Goal: Task Accomplishment & Management: Manage account settings

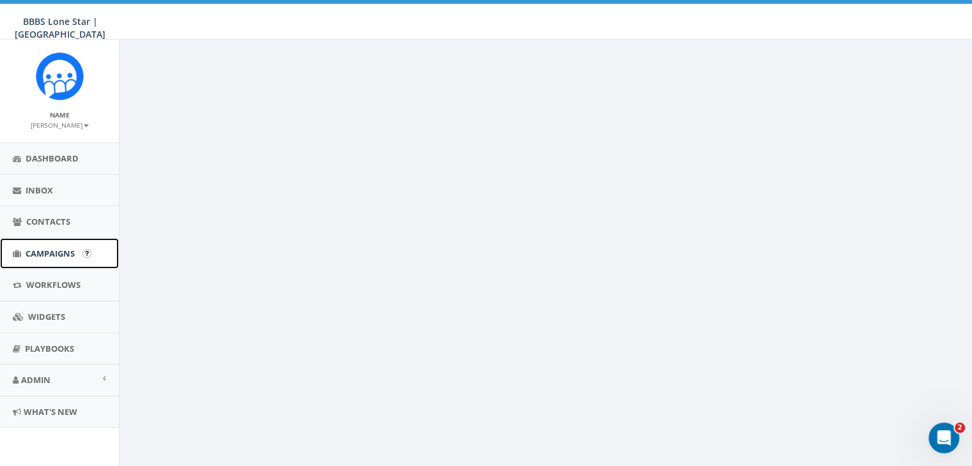
click at [55, 246] on link "Campaigns" at bounding box center [59, 253] width 119 height 31
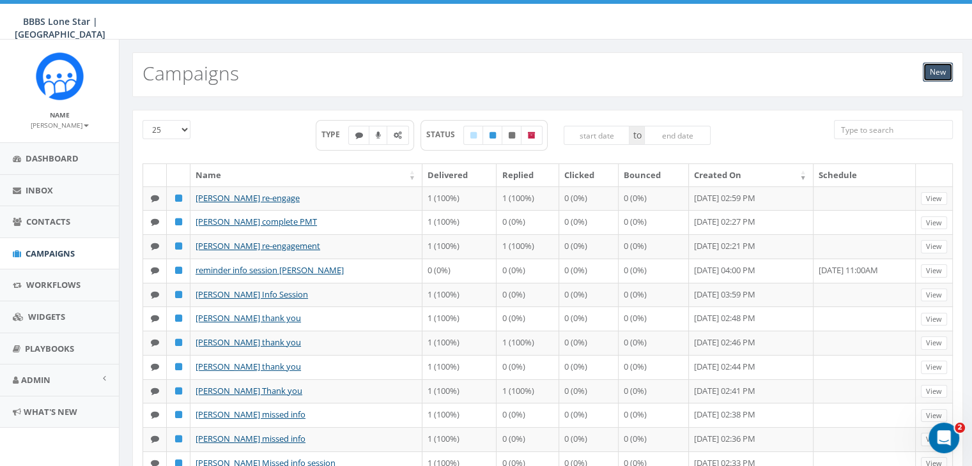
click at [928, 66] on link "New" at bounding box center [938, 72] width 30 height 19
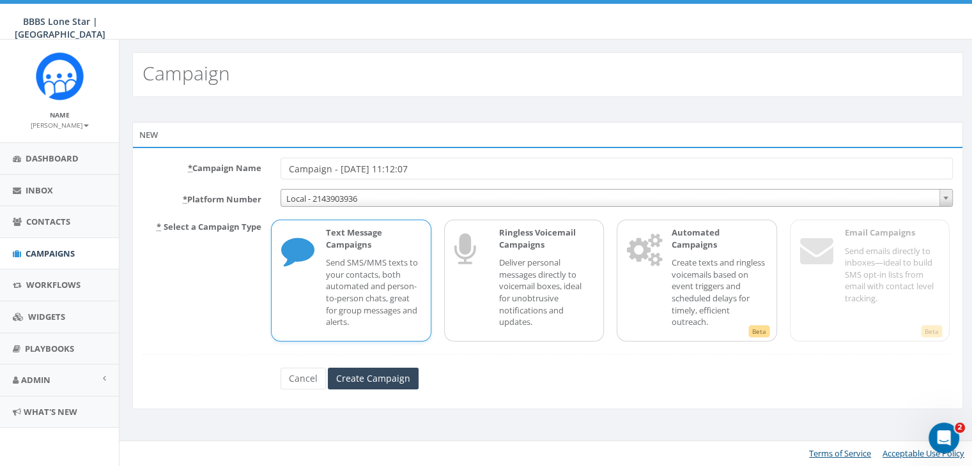
drag, startPoint x: 435, startPoint y: 167, endPoint x: 280, endPoint y: 177, distance: 155.5
click at [280, 177] on div "Campaign - 09/22/2025, 11:12:07" at bounding box center [616, 169] width 691 height 22
type input "[PERSON_NAME] verification"
click at [328, 265] on p "Send SMS/MMS texts to your contacts, both automated and person-to-person chats,…" at bounding box center [373, 292] width 95 height 71
click at [367, 384] on input "Create Campaign" at bounding box center [373, 379] width 91 height 22
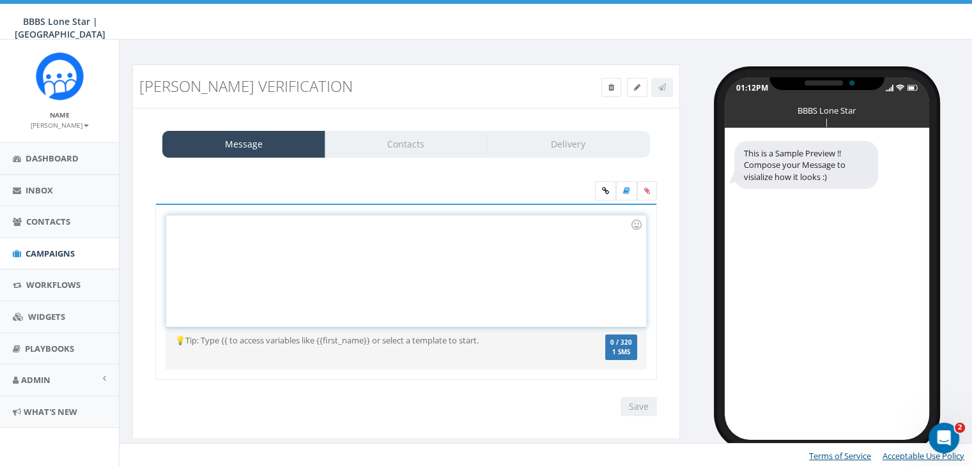
click at [236, 229] on div at bounding box center [405, 271] width 479 height 112
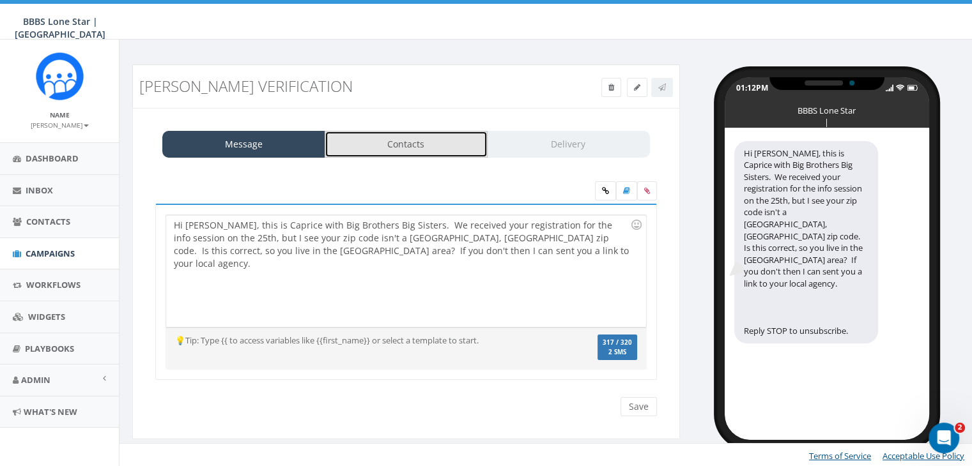
click at [403, 137] on link "Contacts" at bounding box center [406, 144] width 163 height 27
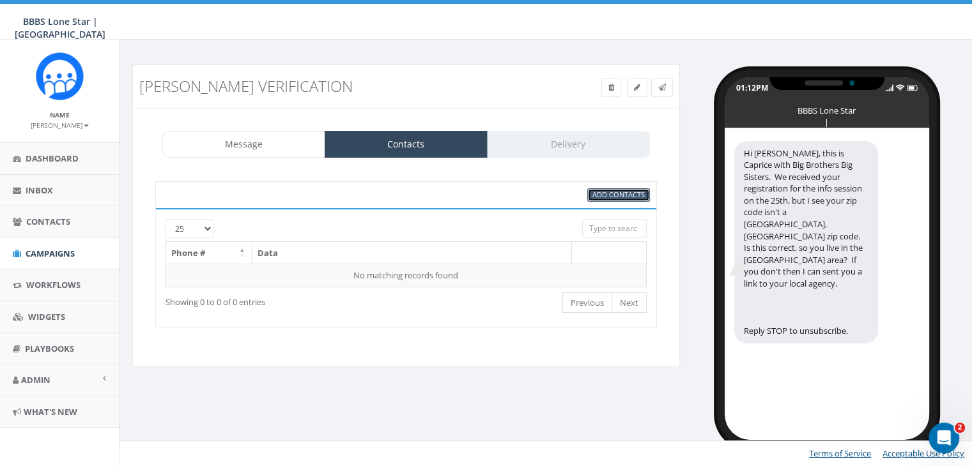
click at [607, 194] on span "Add Contacts" at bounding box center [618, 195] width 52 height 10
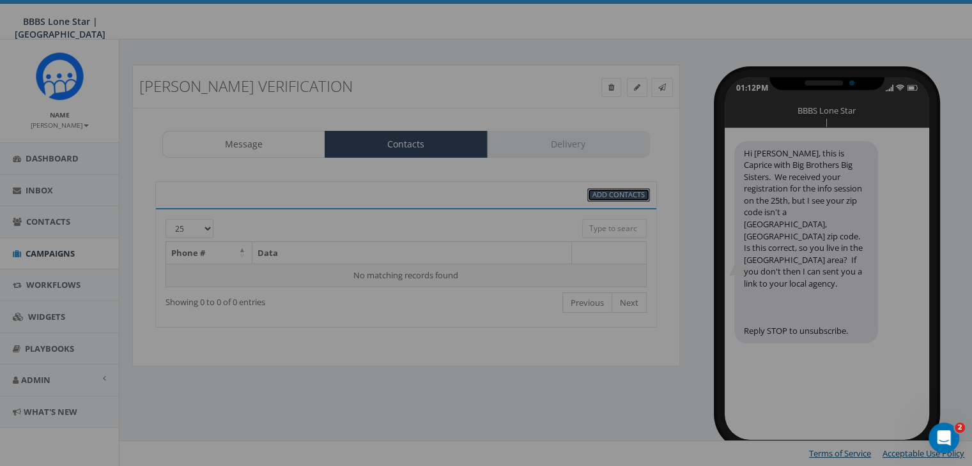
select select
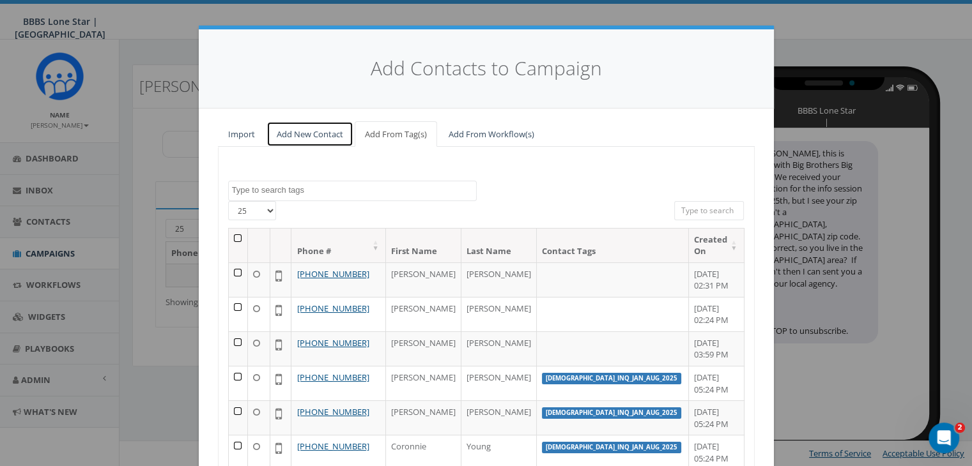
click at [302, 131] on link "Add New Contact" at bounding box center [309, 134] width 87 height 26
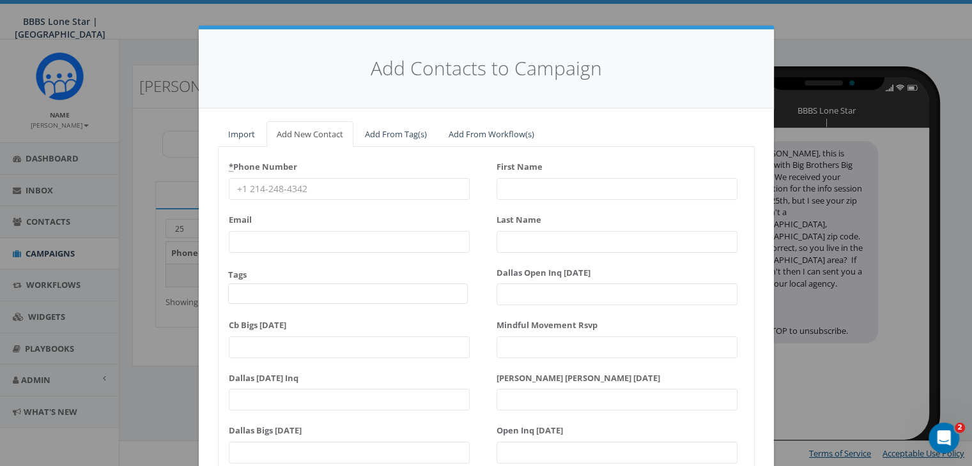
click at [254, 188] on input "* Phone Number" at bounding box center [349, 189] width 241 height 22
paste input "972-743-7475"
type input "972-743-7475"
click at [503, 187] on input "First Name" at bounding box center [616, 189] width 241 height 22
type input "Gr"
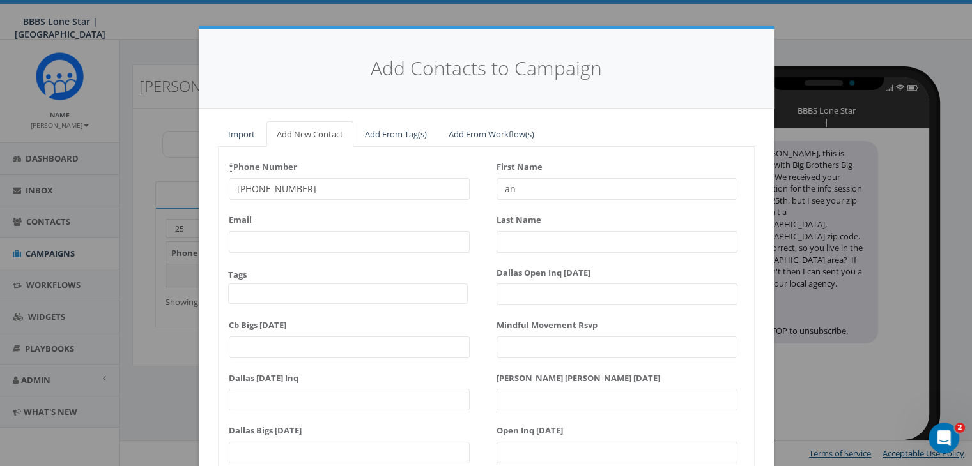
type input "a"
type input "Grant"
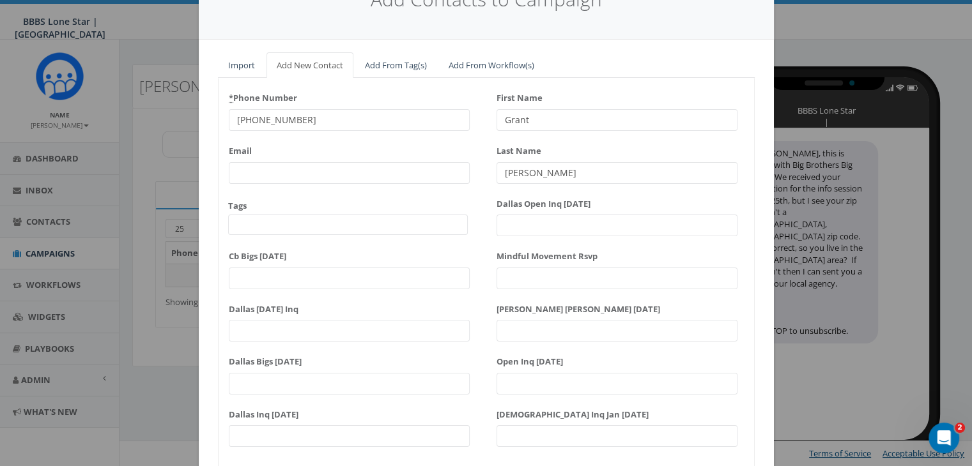
scroll to position [162, 0]
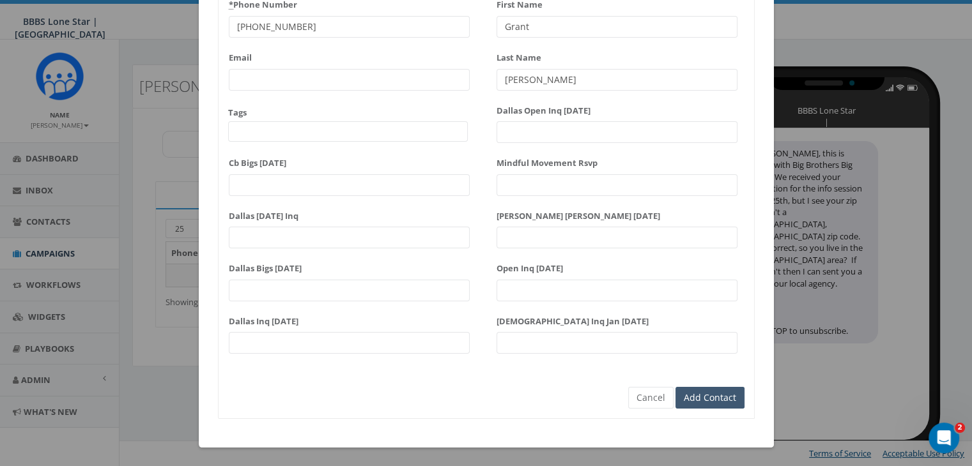
type input "[PERSON_NAME]"
click at [708, 399] on input "Add Contact" at bounding box center [709, 398] width 69 height 22
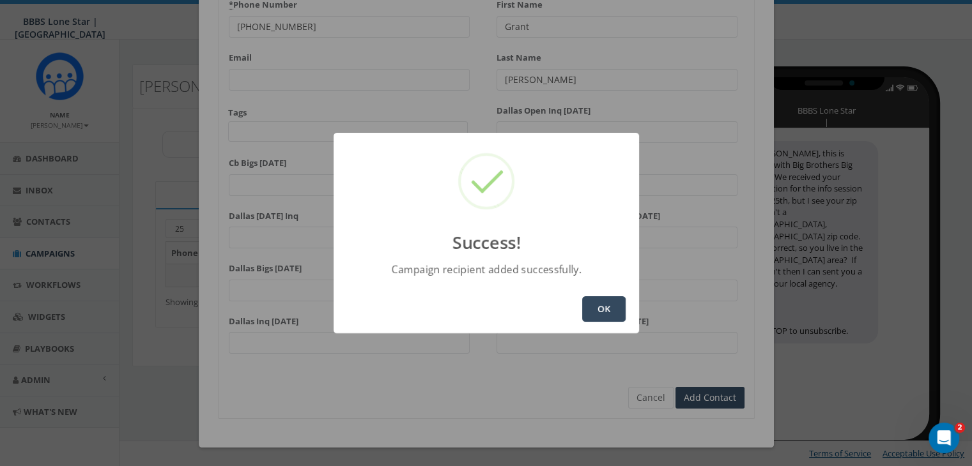
click at [595, 302] on button "OK" at bounding box center [603, 309] width 43 height 26
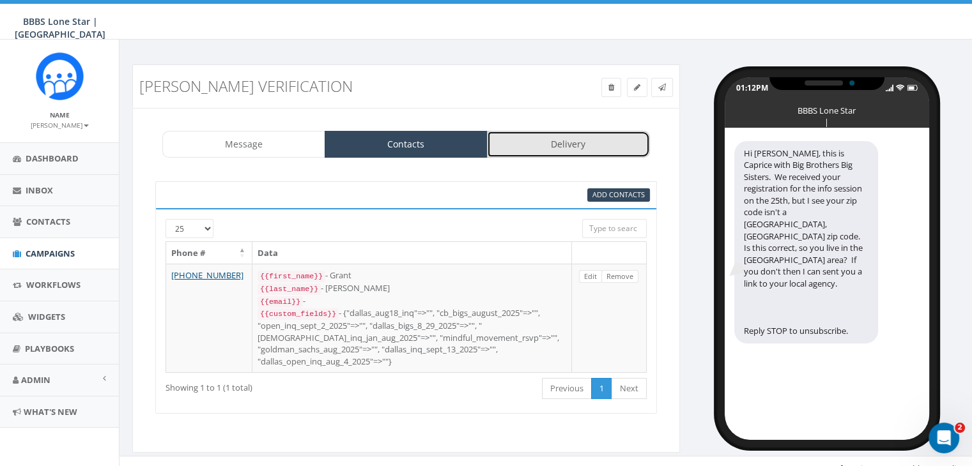
click at [552, 142] on link "Delivery" at bounding box center [568, 144] width 163 height 27
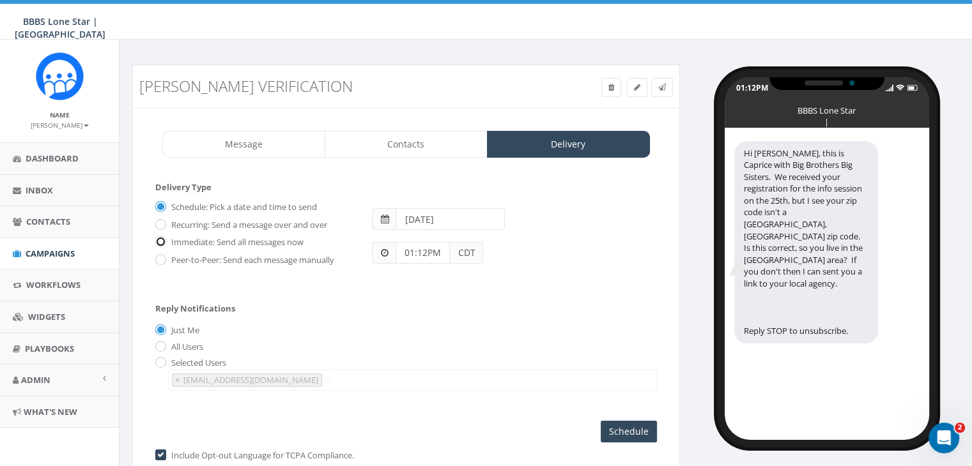
click at [161, 239] on input "Immediate: Send all messages now" at bounding box center [159, 243] width 8 height 8
radio input "true"
click at [645, 433] on input "Send Now" at bounding box center [627, 432] width 60 height 22
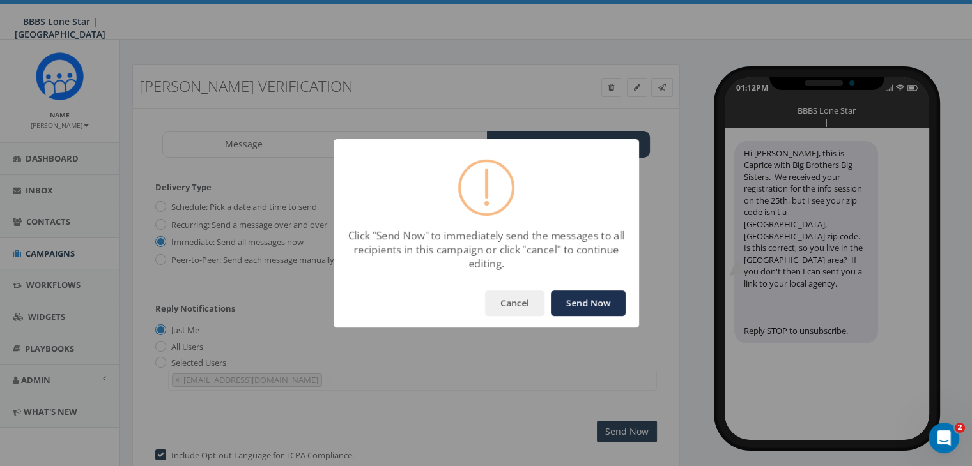
click at [601, 305] on button "Send Now" at bounding box center [588, 304] width 75 height 26
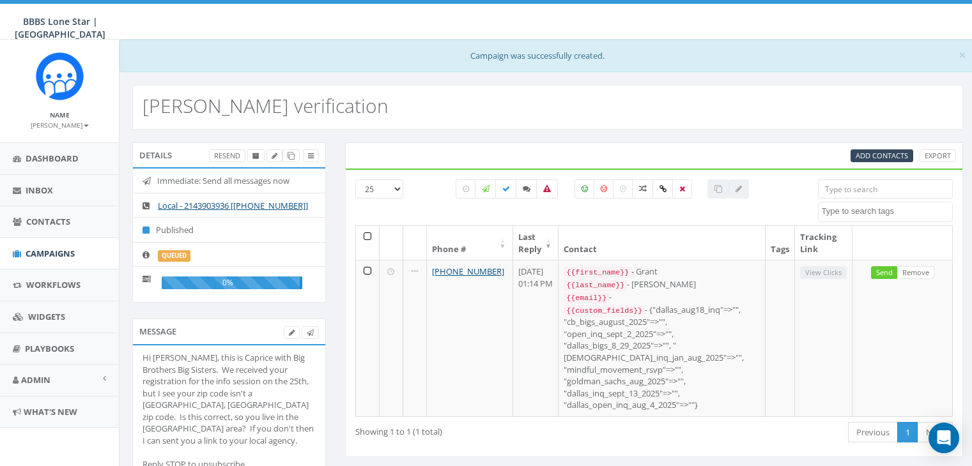
select select
click at [39, 191] on span "Inbox" at bounding box center [39, 190] width 27 height 11
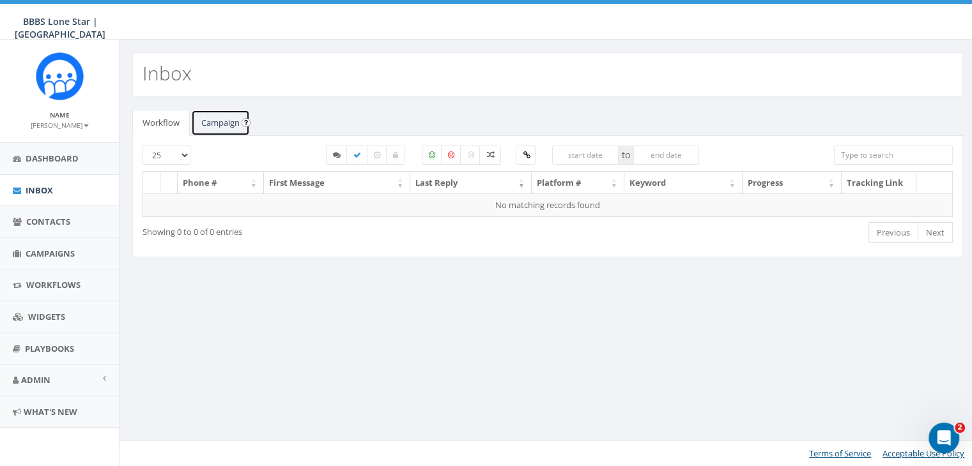
click at [210, 123] on link "Campaign" at bounding box center [220, 123] width 59 height 26
click at [220, 126] on link "Campaign" at bounding box center [220, 123] width 59 height 26
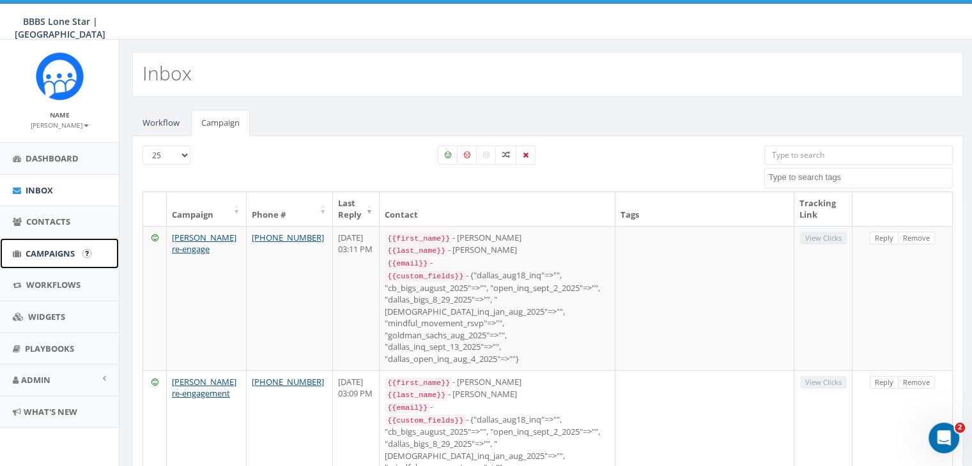
click at [46, 254] on span "Campaigns" at bounding box center [50, 253] width 49 height 11
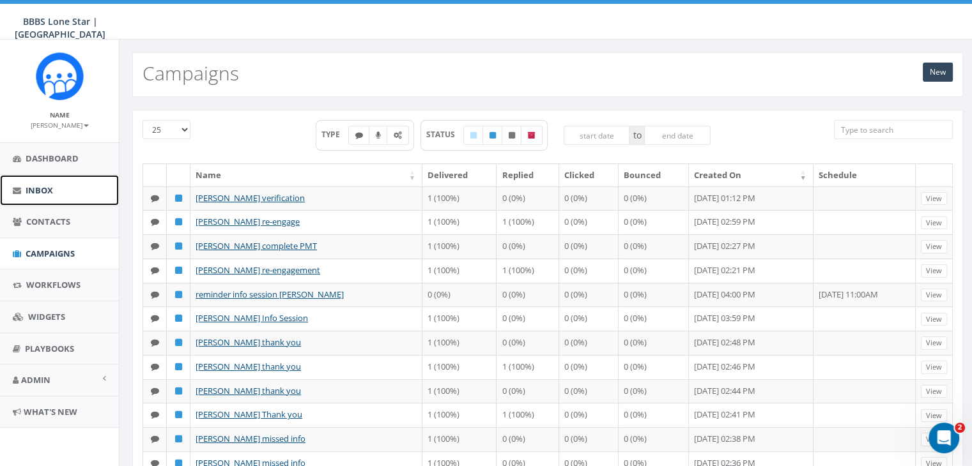
click at [38, 186] on span "Inbox" at bounding box center [39, 190] width 27 height 11
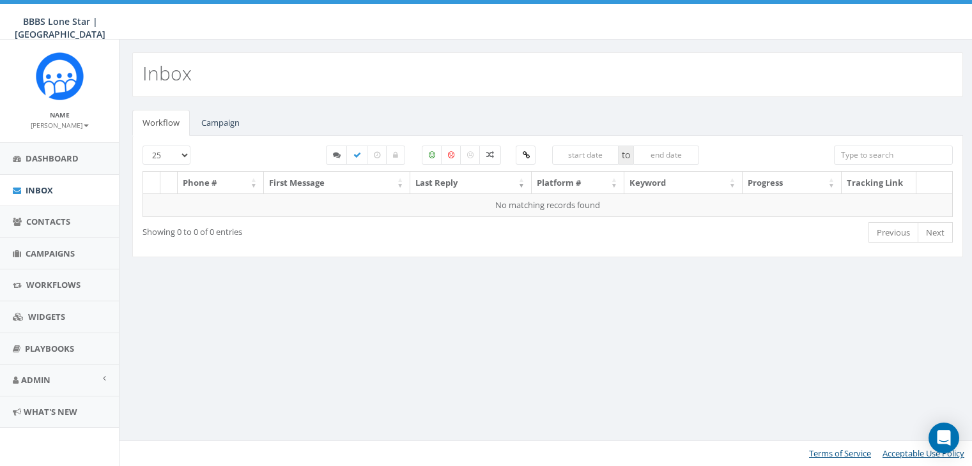
select select
click at [215, 123] on link "Campaign" at bounding box center [220, 123] width 59 height 26
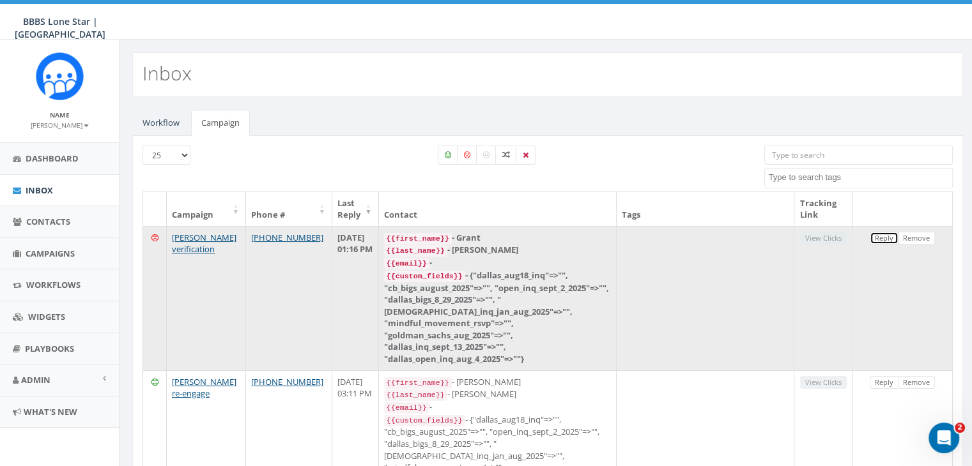
click at [877, 236] on link "Reply" at bounding box center [883, 238] width 29 height 13
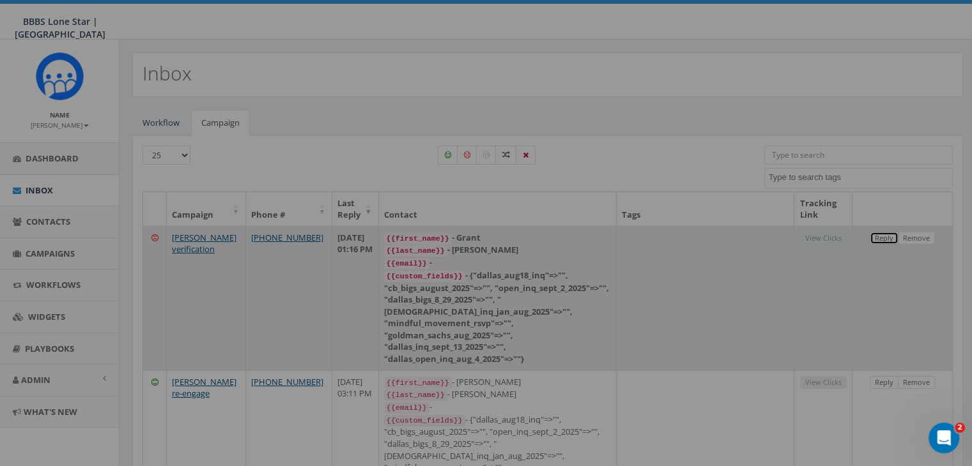
select select
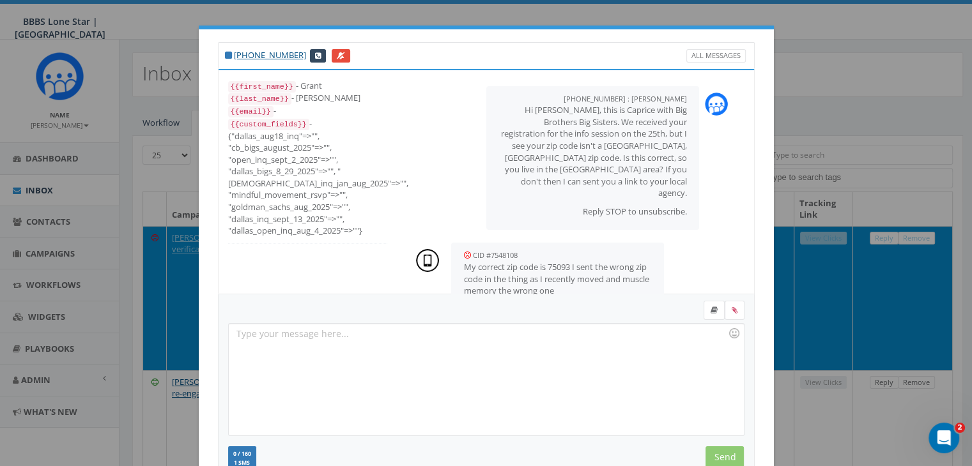
scroll to position [8, 0]
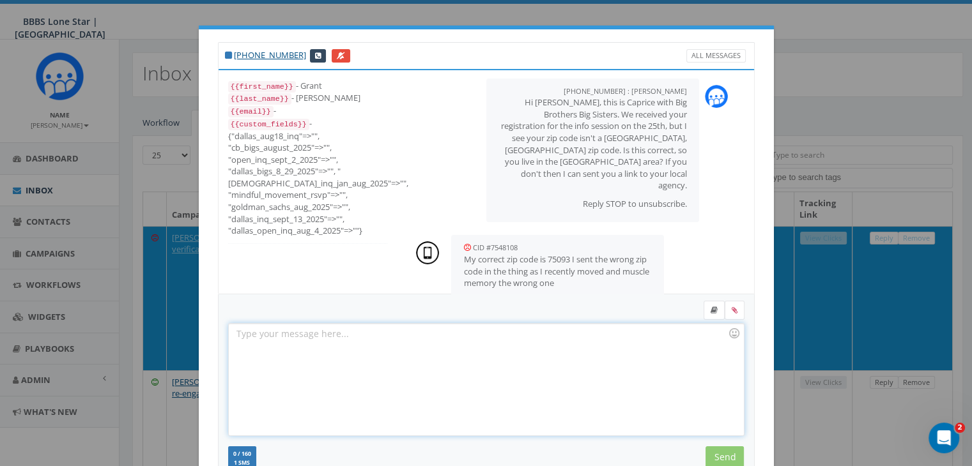
click at [436, 342] on div at bounding box center [486, 380] width 514 height 112
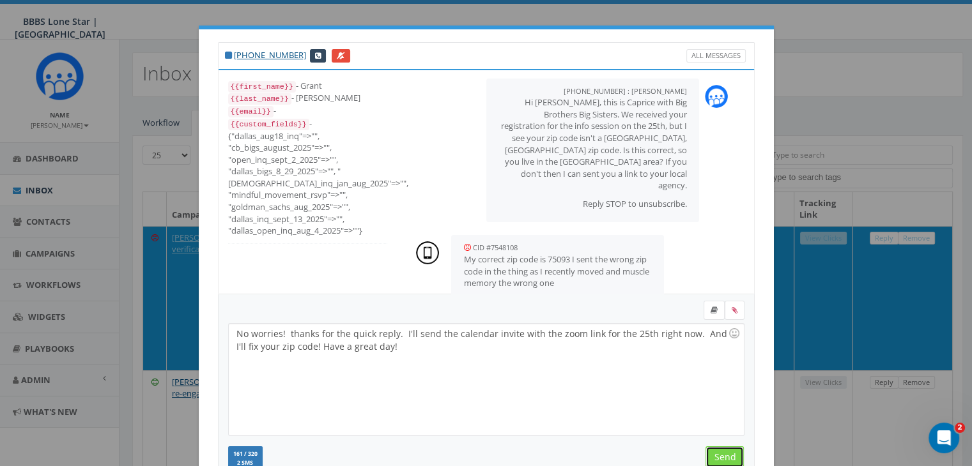
click at [717, 454] on input "Send" at bounding box center [724, 458] width 38 height 22
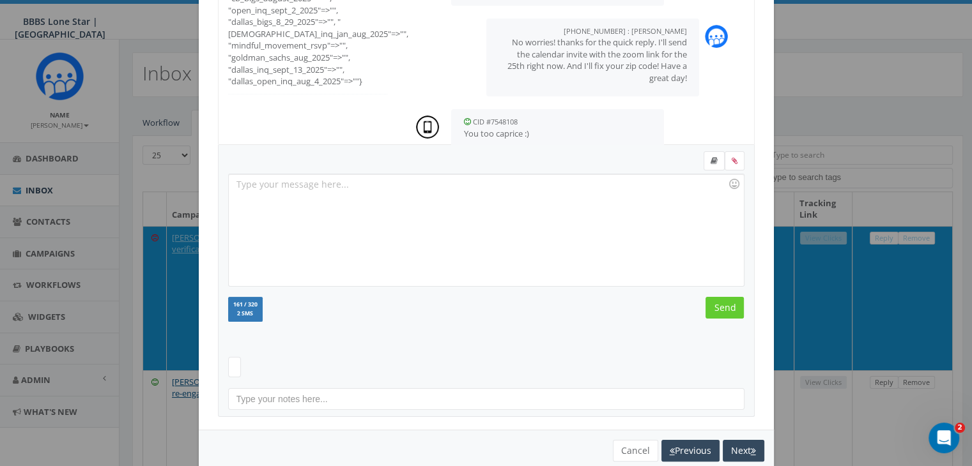
scroll to position [171, 0]
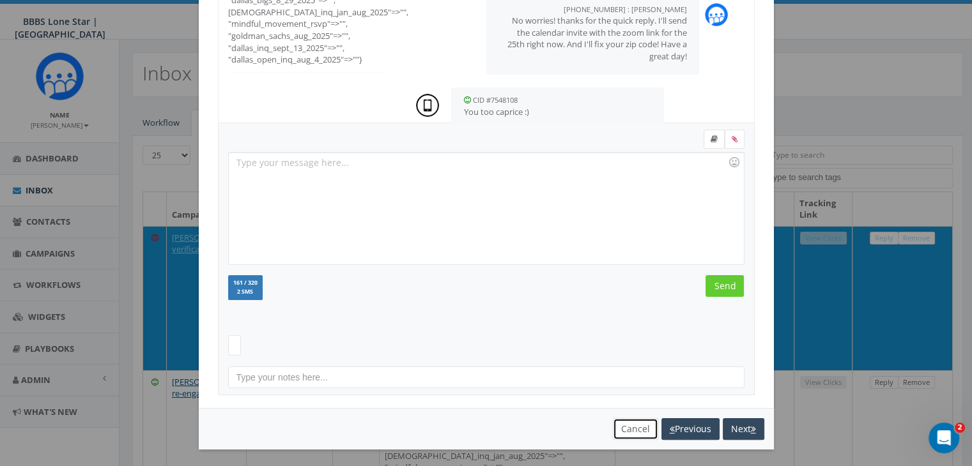
click at [631, 425] on button "Cancel" at bounding box center [635, 429] width 45 height 22
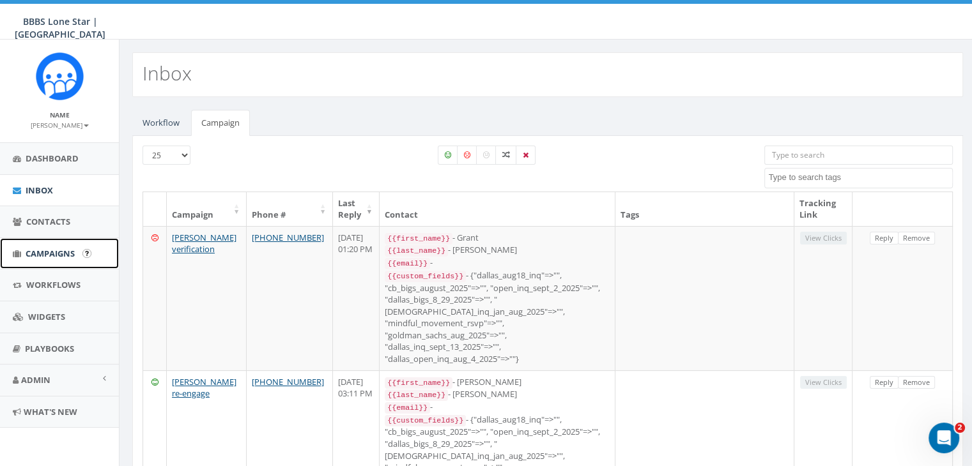
click at [47, 252] on span "Campaigns" at bounding box center [50, 253] width 49 height 11
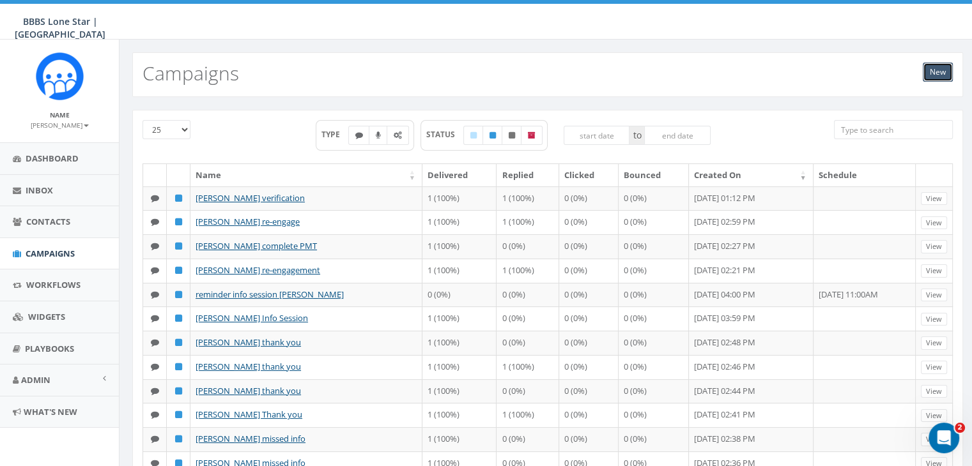
click at [938, 70] on link "New" at bounding box center [938, 72] width 30 height 19
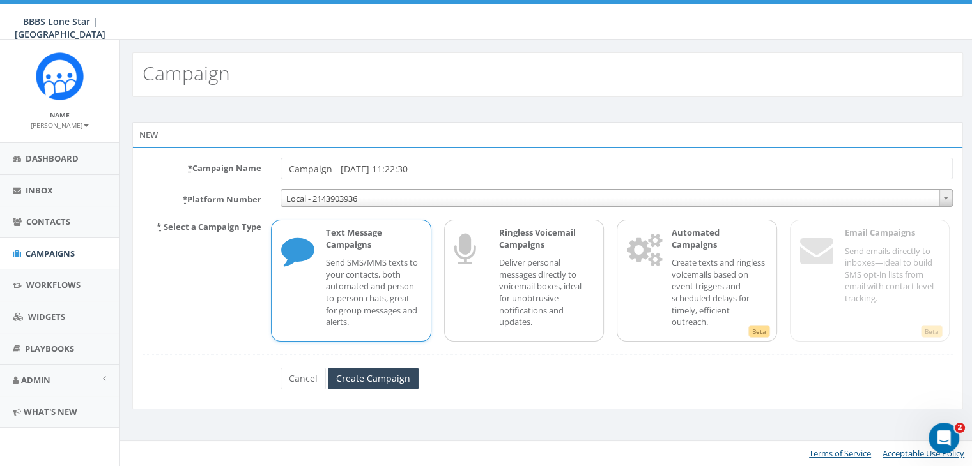
drag, startPoint x: 432, startPoint y: 172, endPoint x: 228, endPoint y: 167, distance: 203.9
click at [229, 168] on div "* Campaign Name Campaign - [DATE] 11:22:30" at bounding box center [547, 169] width 829 height 22
type input "Reminder info session [PERSON_NAME]"
click at [360, 260] on p "Send SMS/MMS texts to your contacts, both automated and person-to-person chats,…" at bounding box center [373, 292] width 95 height 71
click at [386, 379] on input "Create Campaign" at bounding box center [373, 379] width 91 height 22
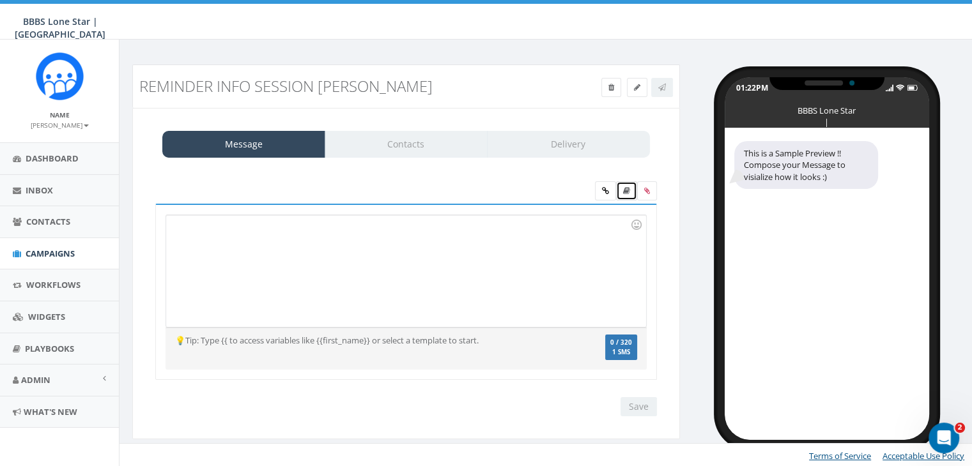
click at [629, 192] on icon at bounding box center [626, 191] width 7 height 8
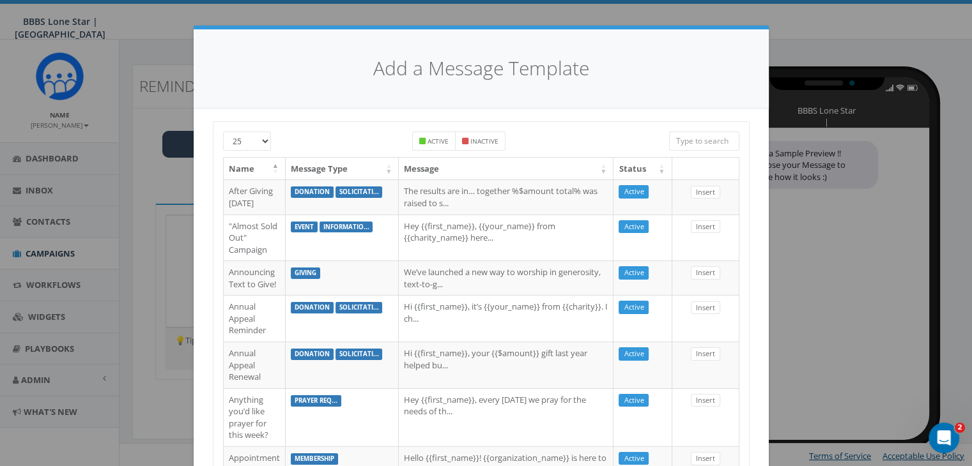
click at [672, 141] on input "search" at bounding box center [704, 141] width 70 height 19
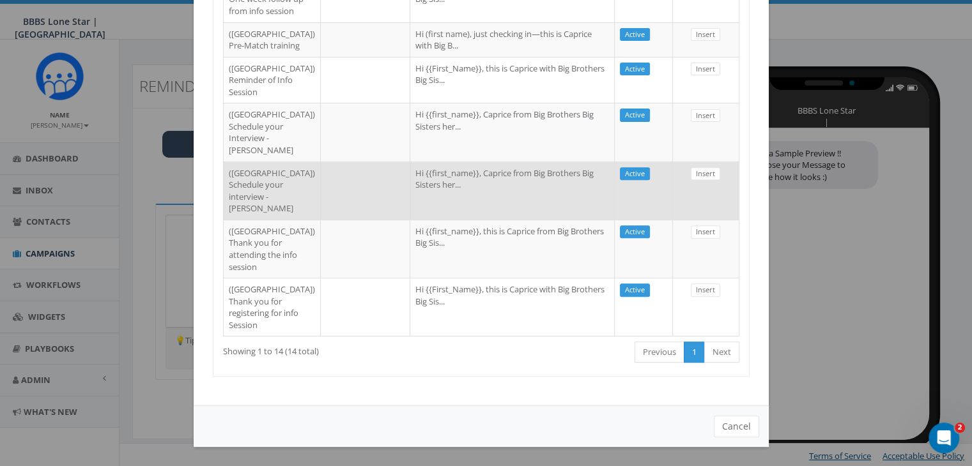
scroll to position [511, 0]
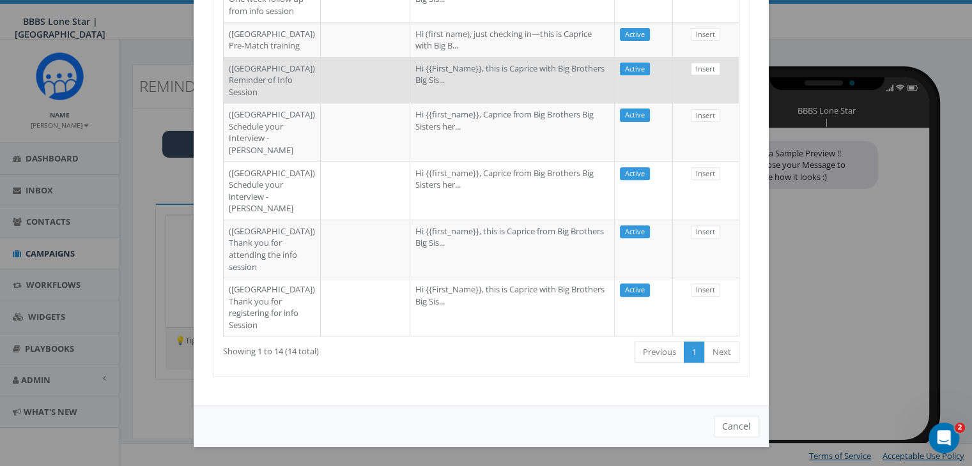
type input "[GEOGRAPHIC_DATA]"
click at [410, 103] on td "Hi {{First_Name}}, this is Caprice with Big Brothers Big Sis..." at bounding box center [512, 80] width 204 height 47
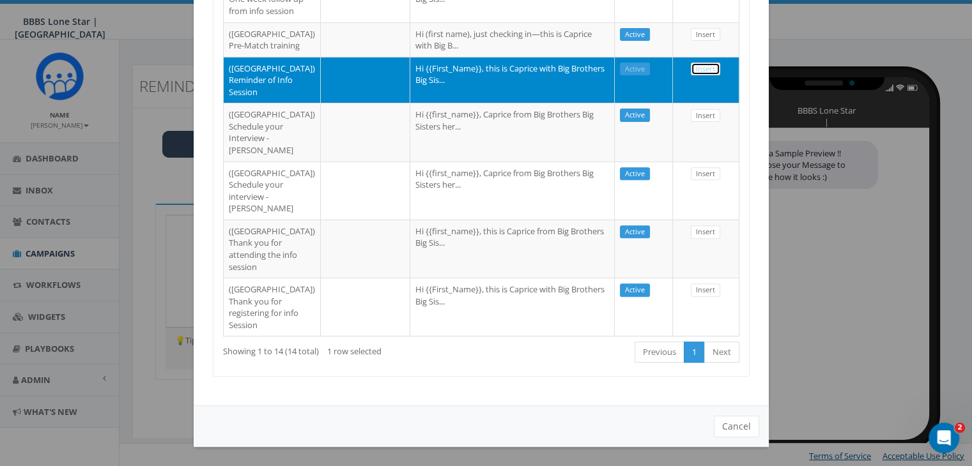
click at [703, 76] on link "Insert" at bounding box center [705, 69] width 29 height 13
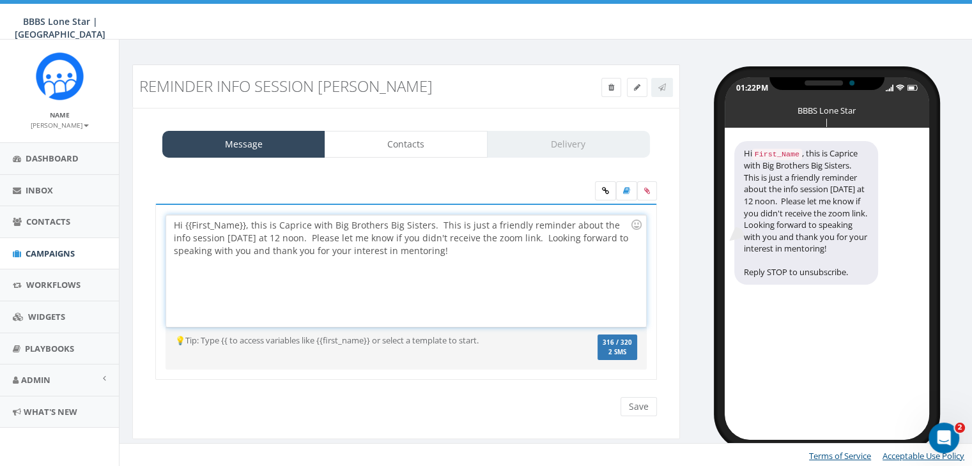
click at [243, 224] on div "Hi {{First_Name}}, this is Caprice with Big Brothers Big Sisters. This is just …" at bounding box center [405, 271] width 479 height 112
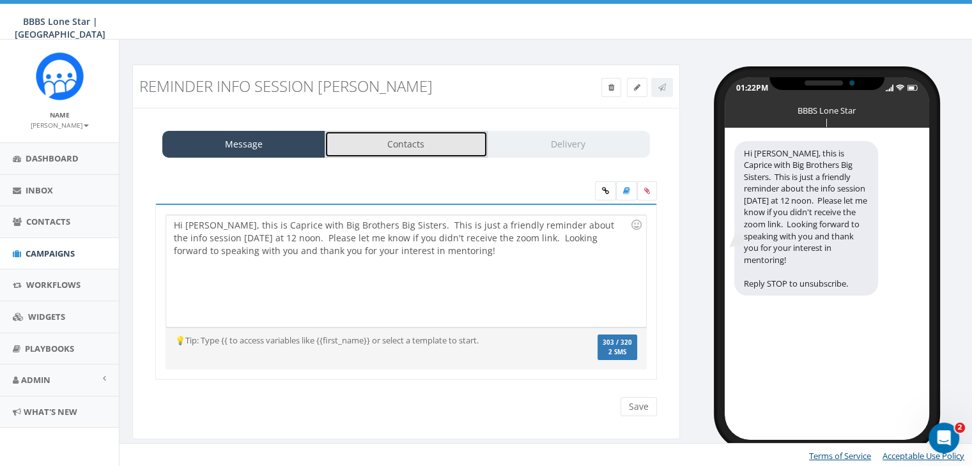
click at [436, 135] on link "Contacts" at bounding box center [406, 144] width 163 height 27
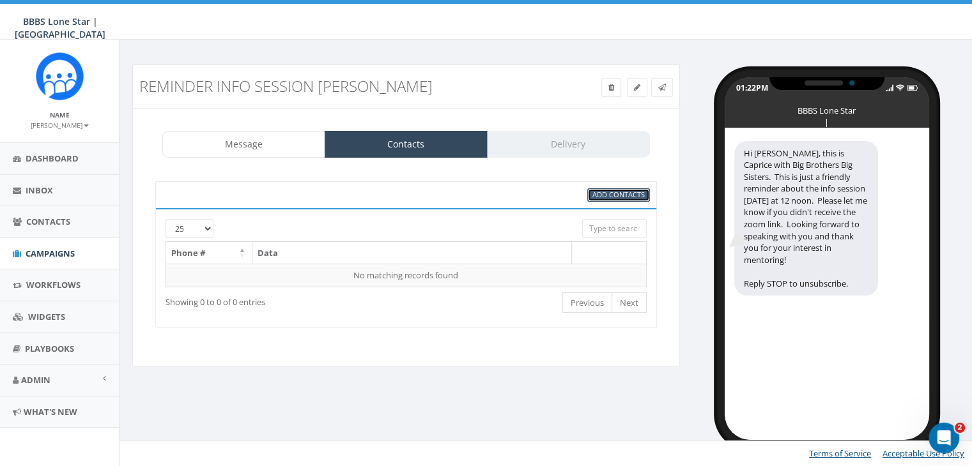
click at [636, 194] on span "Add Contacts" at bounding box center [618, 195] width 52 height 10
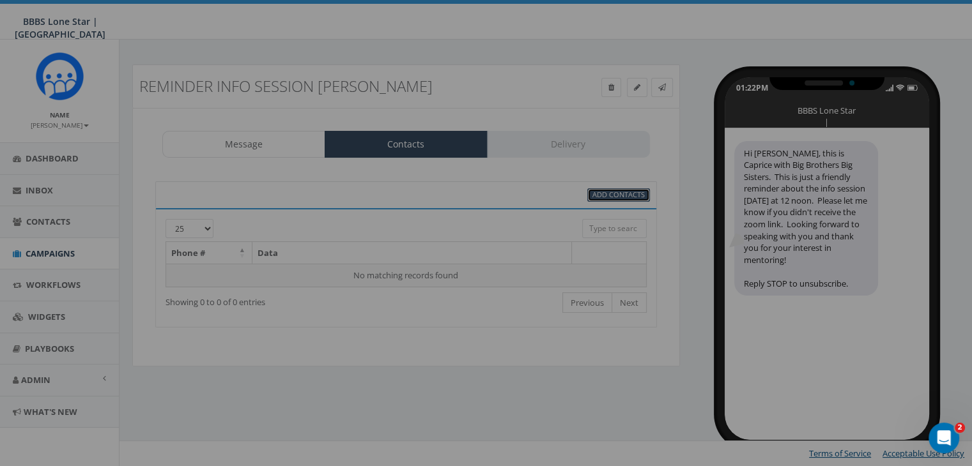
select select
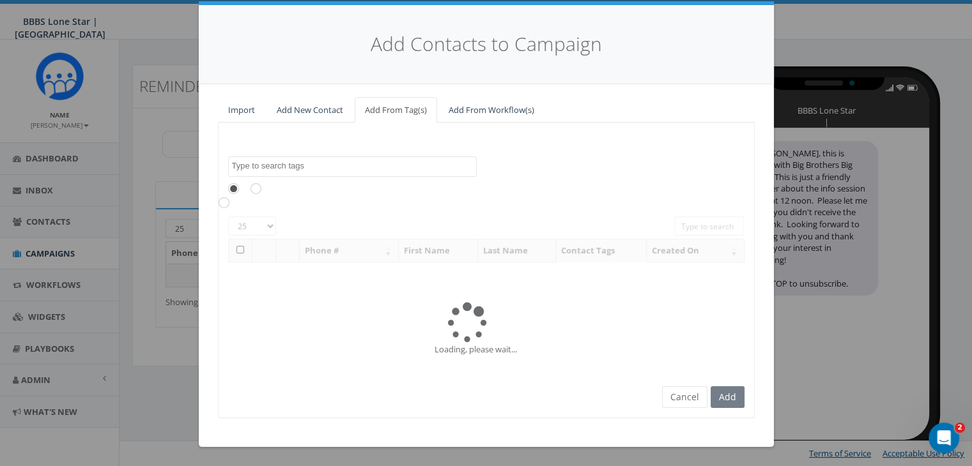
scroll to position [0, 0]
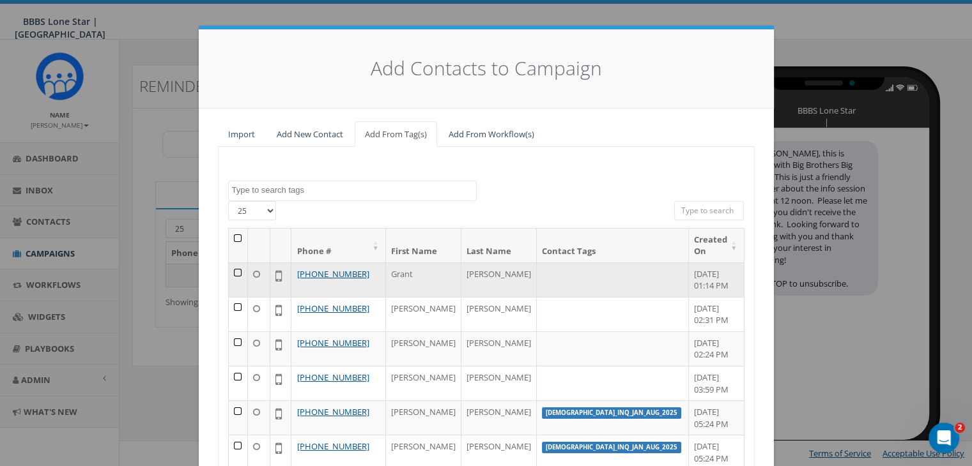
click at [234, 269] on td at bounding box center [239, 280] width 20 height 34
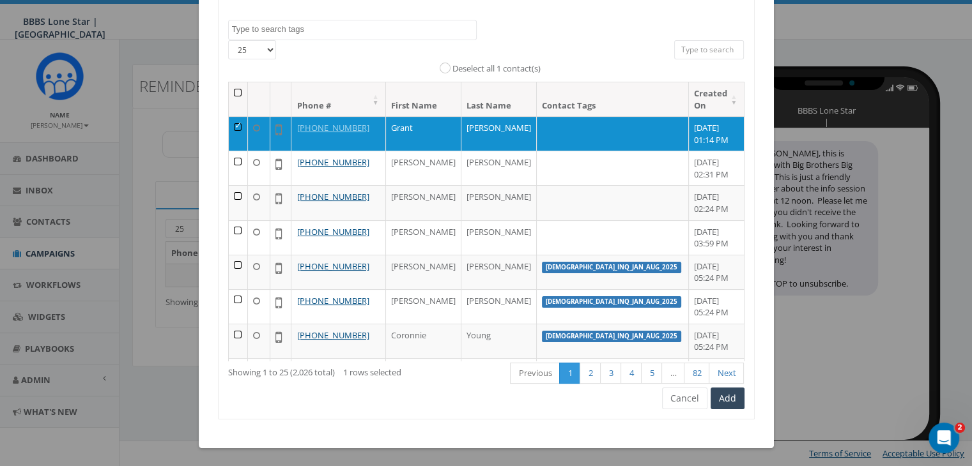
scroll to position [161, 0]
click at [713, 394] on button "Add" at bounding box center [727, 399] width 34 height 22
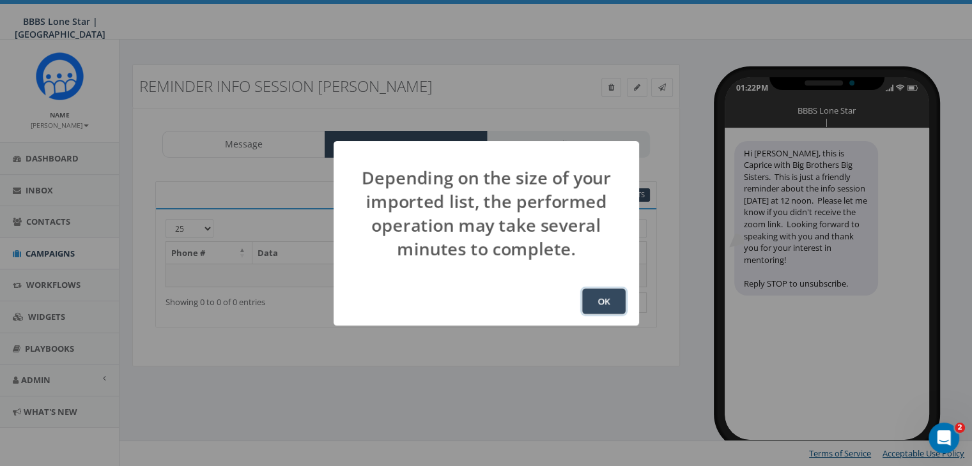
click at [603, 292] on button "OK" at bounding box center [603, 302] width 43 height 26
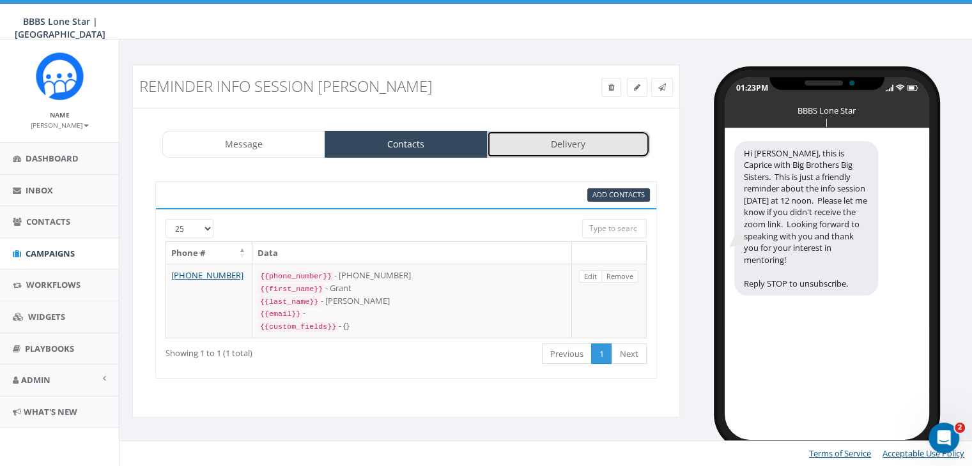
click at [558, 142] on link "Delivery" at bounding box center [568, 144] width 163 height 27
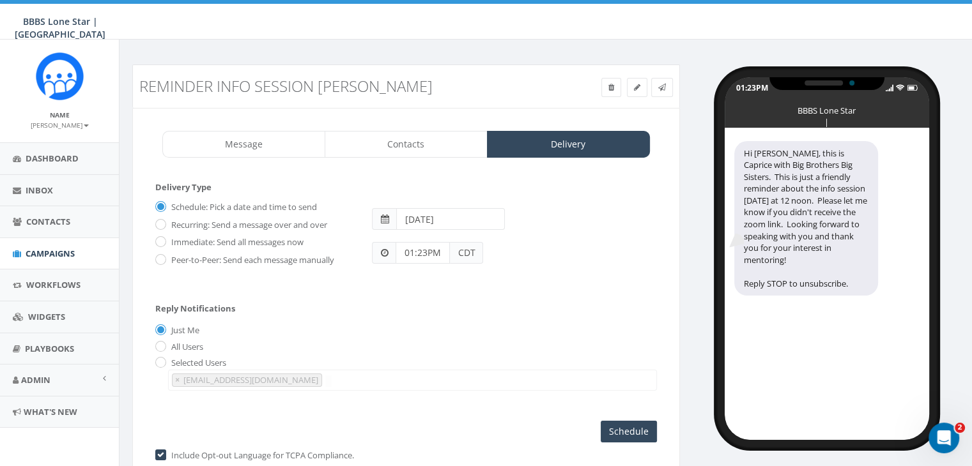
click at [466, 219] on input "[DATE]" at bounding box center [450, 219] width 109 height 22
click at [464, 338] on td "24" at bounding box center [467, 339] width 20 height 19
type input "[DATE]"
click at [368, 303] on div "Reply Notifications Just Me All Users Selected Users [EMAIL_ADDRESS][DOMAIN_NAM…" at bounding box center [406, 344] width 502 height 106
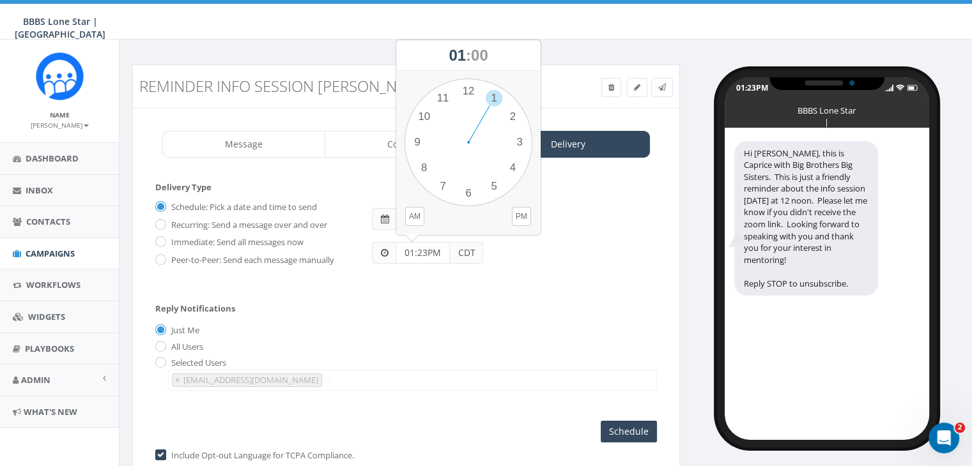
drag, startPoint x: 428, startPoint y: 250, endPoint x: 394, endPoint y: 253, distance: 34.6
click at [394, 254] on div "01:23PM CDT" at bounding box center [427, 253] width 111 height 22
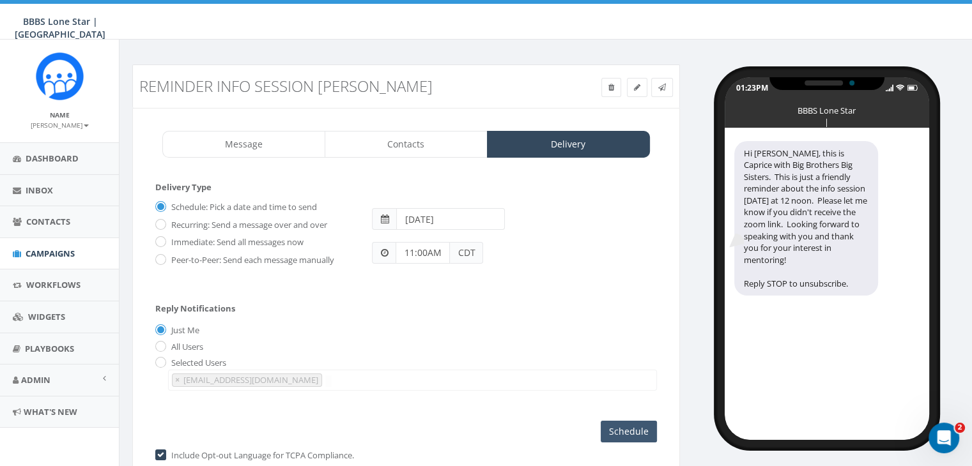
type input "11:00AM"
click at [628, 424] on input "Schedule" at bounding box center [629, 432] width 56 height 22
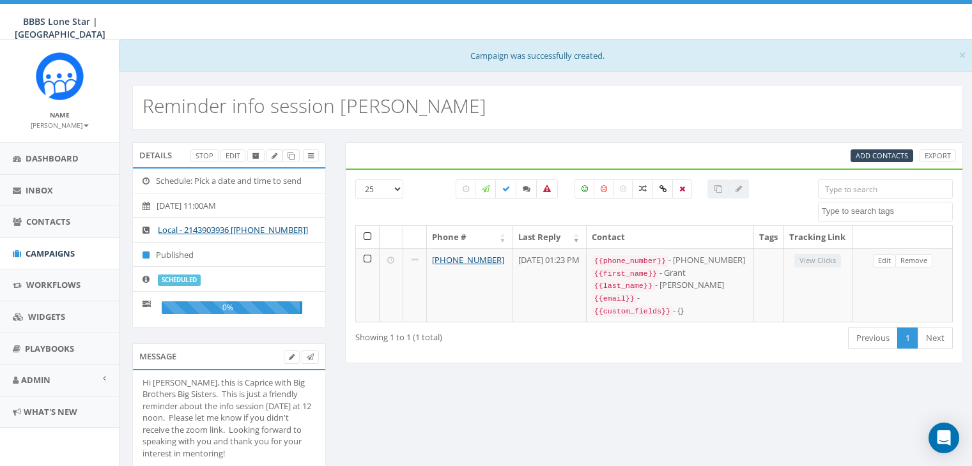
select select
